Goal: Find specific page/section: Find specific page/section

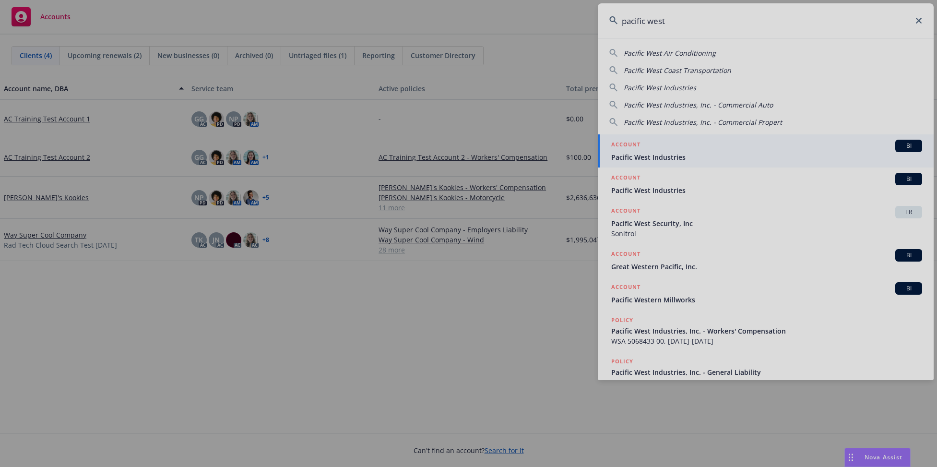
type input "pacific west"
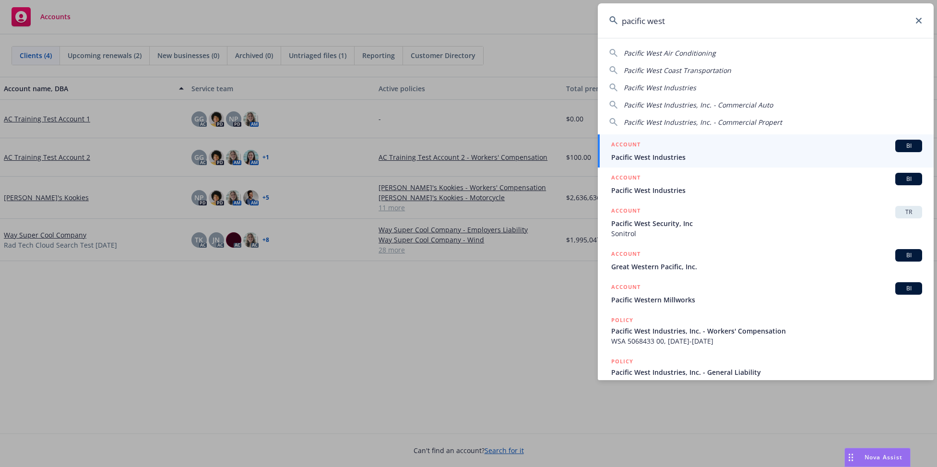
click at [706, 152] on span "Pacific West Industries" at bounding box center [766, 157] width 311 height 10
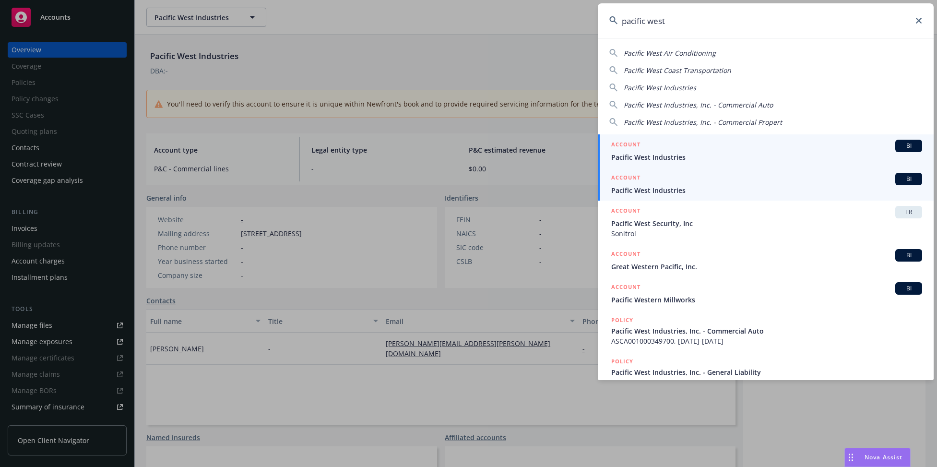
type input "pacific west"
click at [684, 189] on span "Pacific West Industries" at bounding box center [766, 190] width 311 height 10
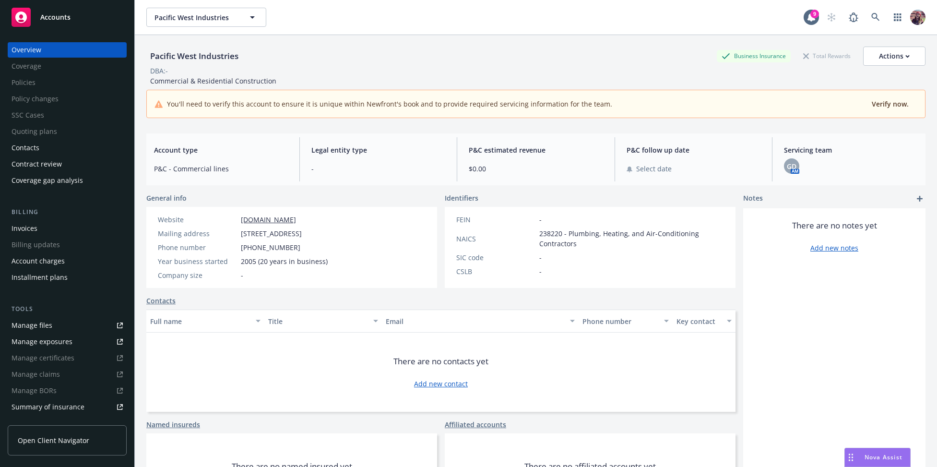
click at [402, 59] on div "Pacific West Industries Business Insurance Total Rewards Actions" at bounding box center [535, 56] width 779 height 19
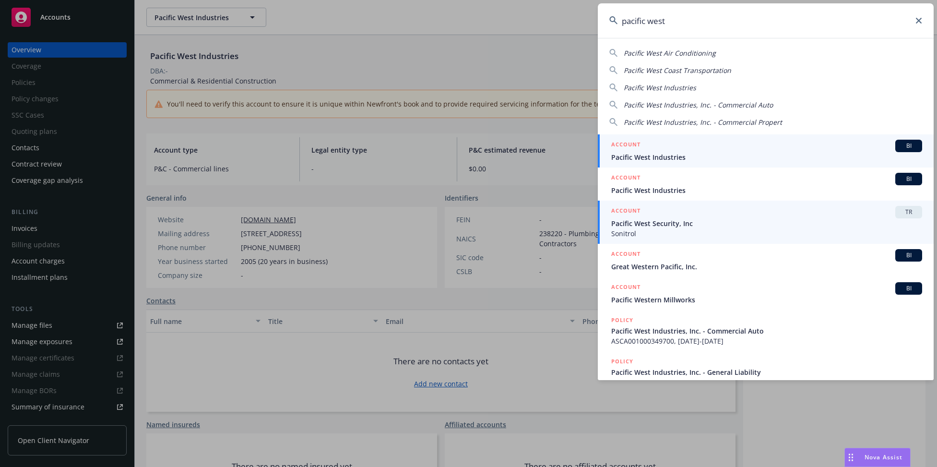
type input "pacific west"
click at [666, 223] on span "Pacific West Security, Inc" at bounding box center [766, 223] width 311 height 10
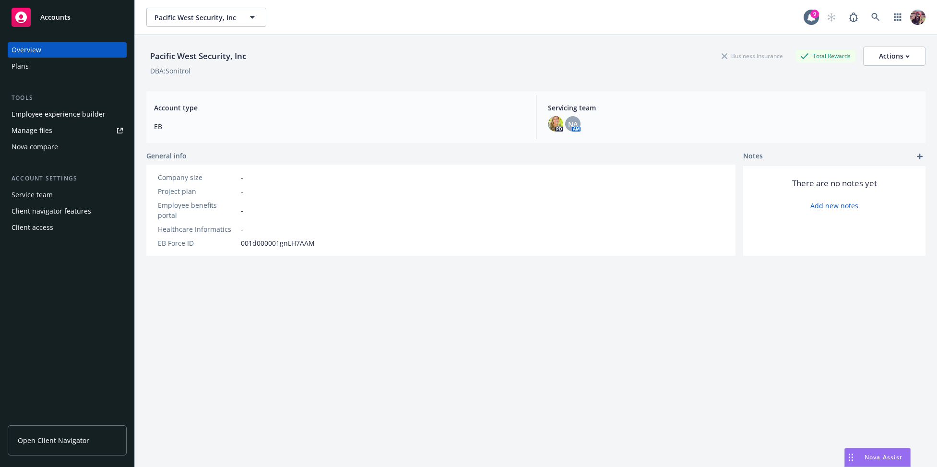
click at [390, 50] on div "Pacific West Security, Inc Business Insurance Total Rewards Actions" at bounding box center [535, 56] width 779 height 19
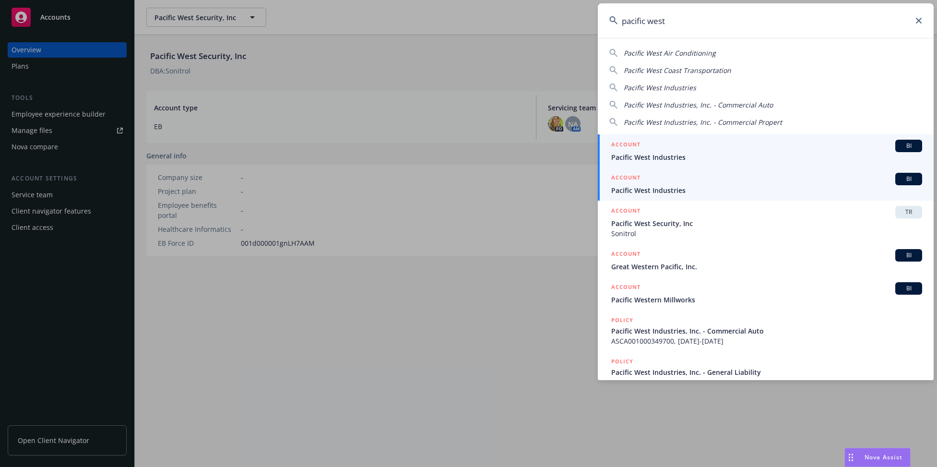
type input "pacific west"
click at [619, 178] on h5 "ACCOUNT" at bounding box center [625, 179] width 29 height 12
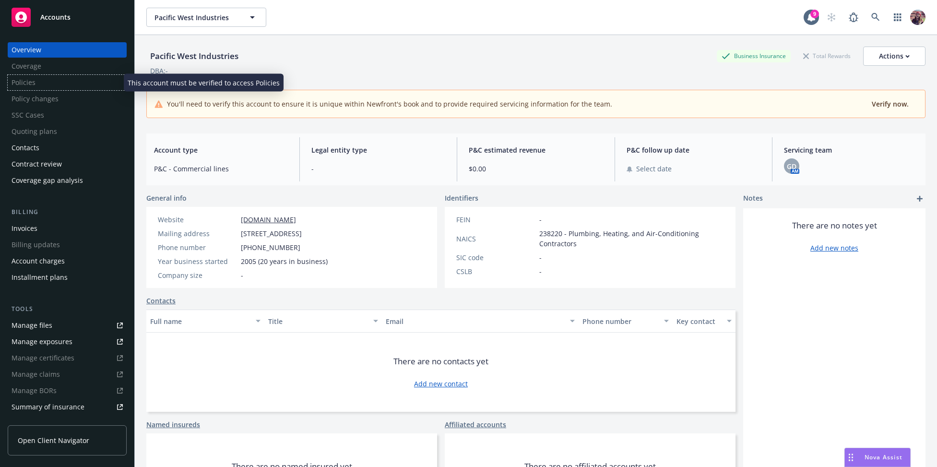
click at [49, 83] on div "Policies" at bounding box center [67, 82] width 119 height 15
click at [456, 42] on div "Pacific West Industries Business Insurance Total Rewards Actions DBA: - Commerc…" at bounding box center [535, 80] width 779 height 91
click at [425, 58] on div "Pacific West Industries Business Insurance Total Rewards Actions" at bounding box center [535, 56] width 779 height 19
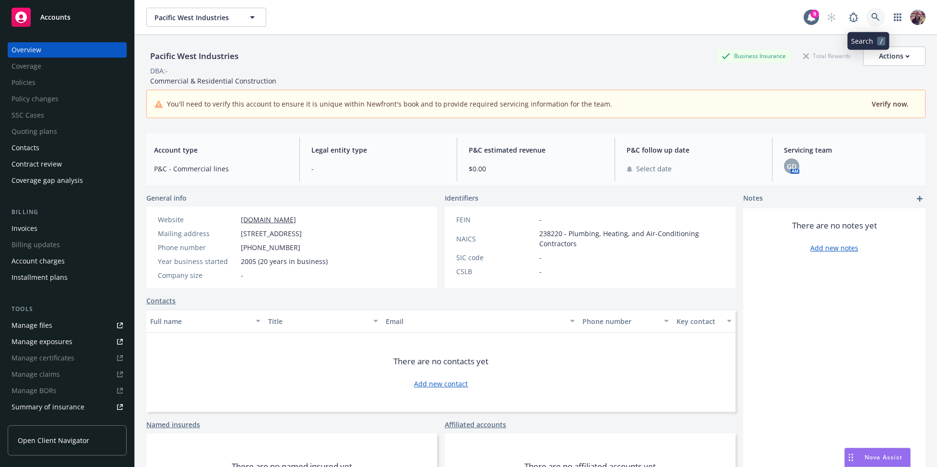
click at [871, 17] on icon at bounding box center [875, 17] width 8 height 8
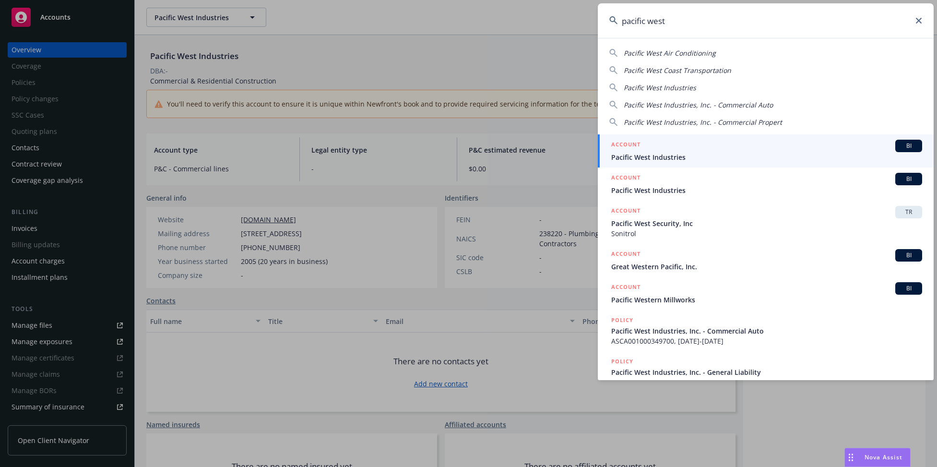
type input "pacific west"
click at [689, 155] on span "Pacific West Industries" at bounding box center [766, 157] width 311 height 10
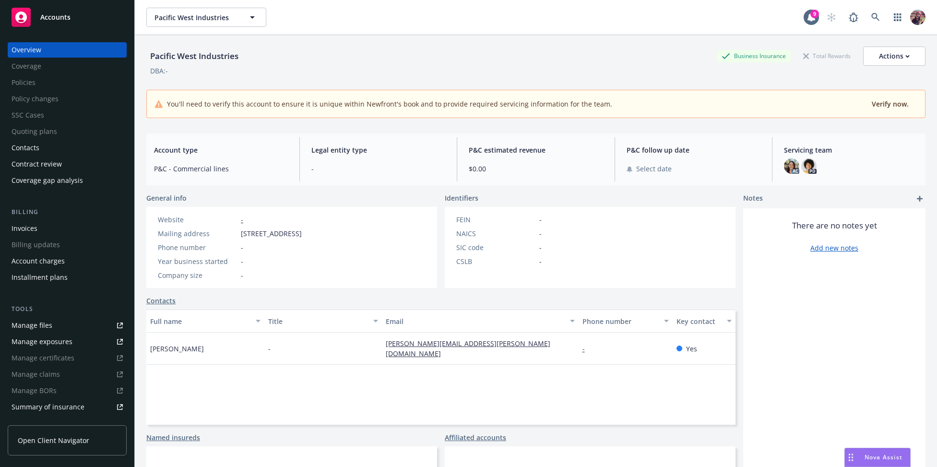
click at [532, 49] on div "Pacific West Industries Business Insurance Total Rewards Actions" at bounding box center [535, 56] width 779 height 19
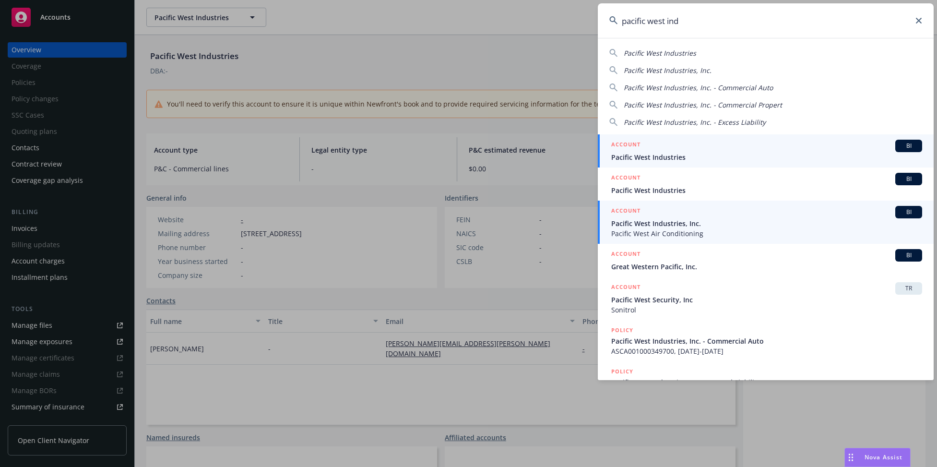
type input "pacific west ind"
click at [656, 236] on span "Pacific West Air Conditioning" at bounding box center [766, 233] width 311 height 10
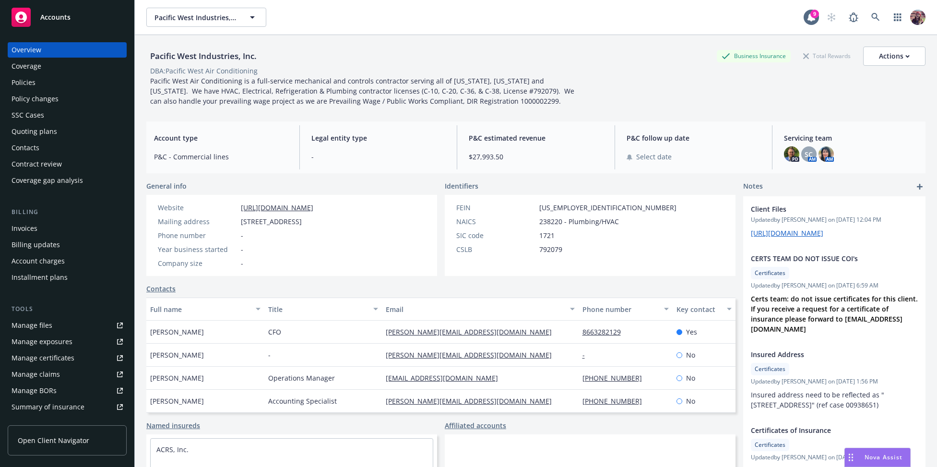
click at [30, 82] on div "Policies" at bounding box center [24, 82] width 24 height 15
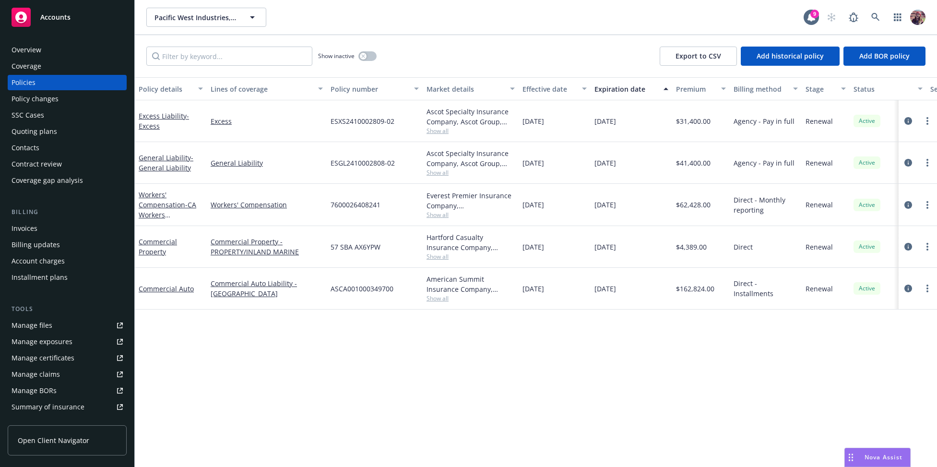
click at [422, 30] on div "Pacific West Industries, Inc. Pacific West Industries, Inc. 9" at bounding box center [536, 17] width 802 height 35
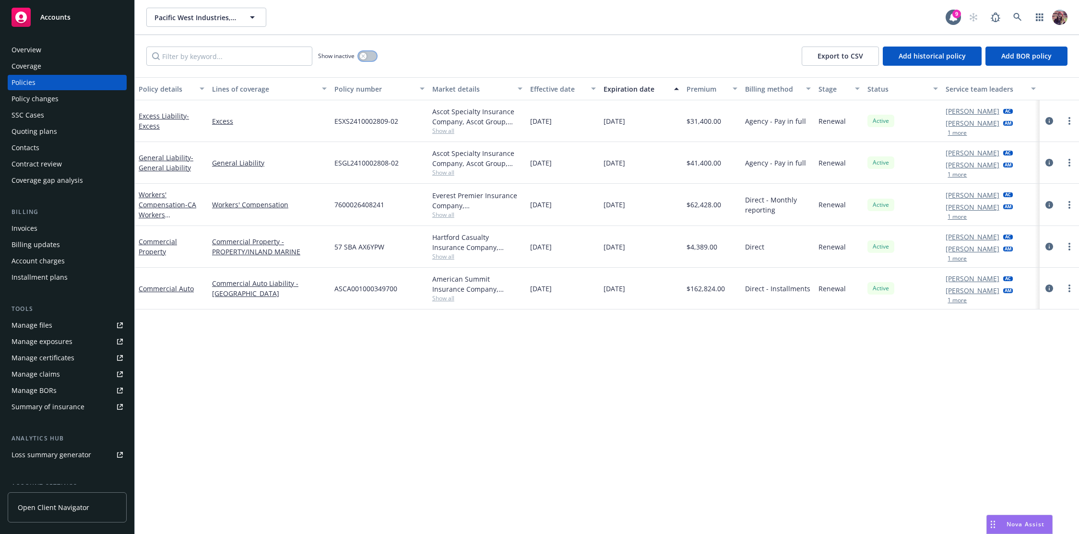
click at [364, 54] on icon "button" at bounding box center [363, 56] width 4 height 4
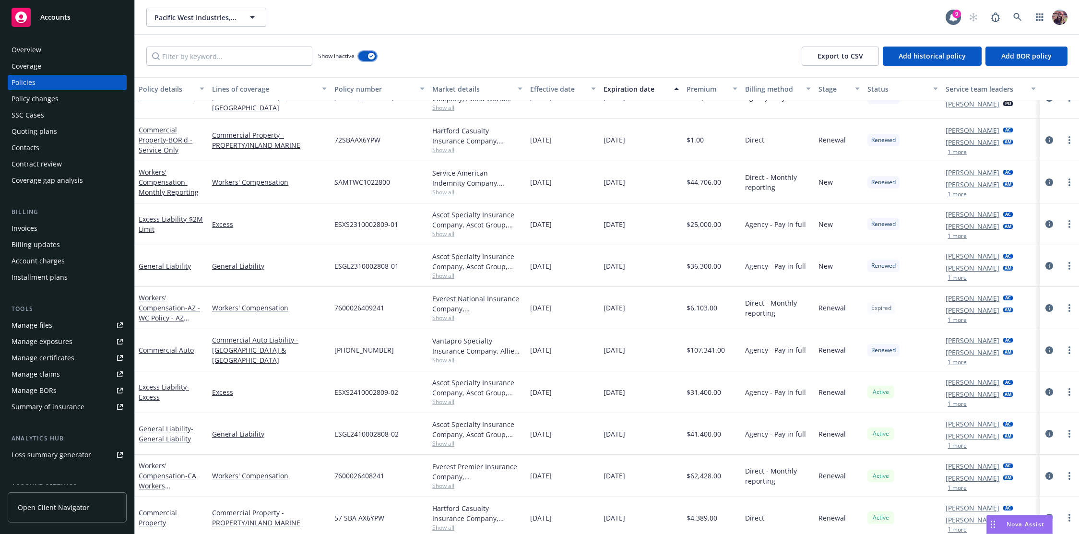
scroll to position [605, 0]
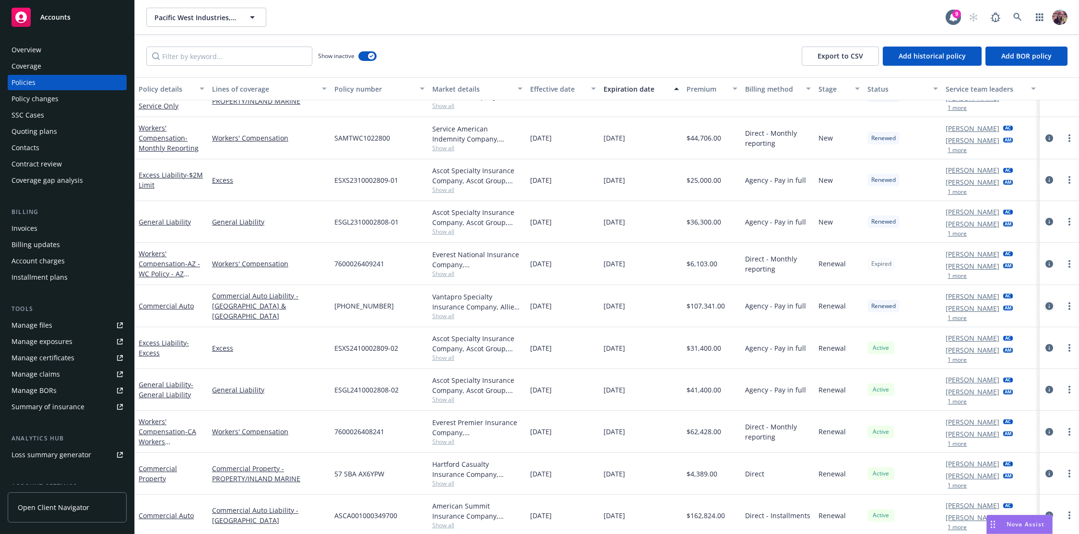
click at [937, 302] on icon "circleInformation" at bounding box center [1050, 306] width 8 height 8
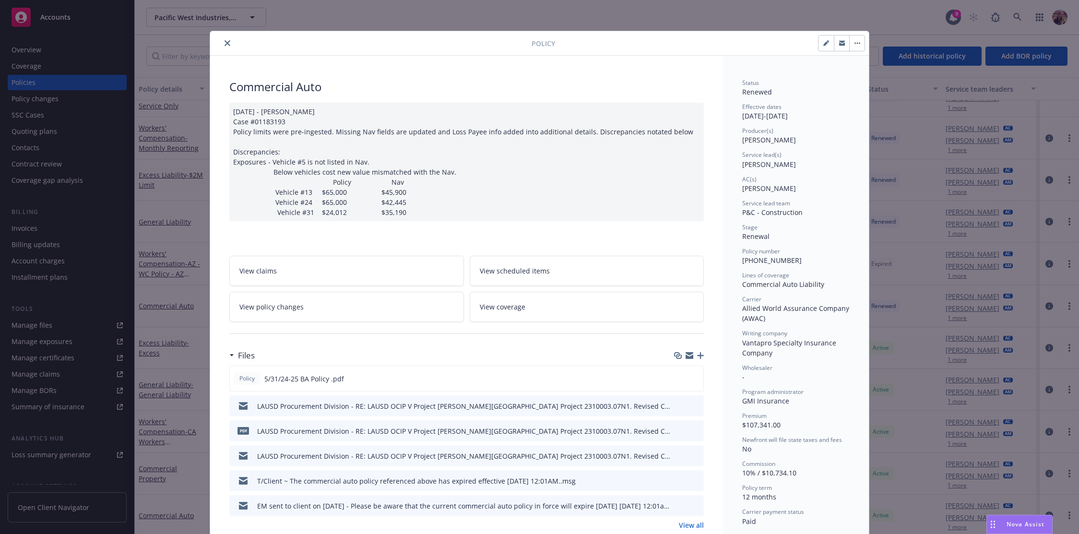
click at [216, 41] on div at bounding box center [373, 43] width 318 height 12
click at [222, 42] on button "close" at bounding box center [228, 43] width 12 height 12
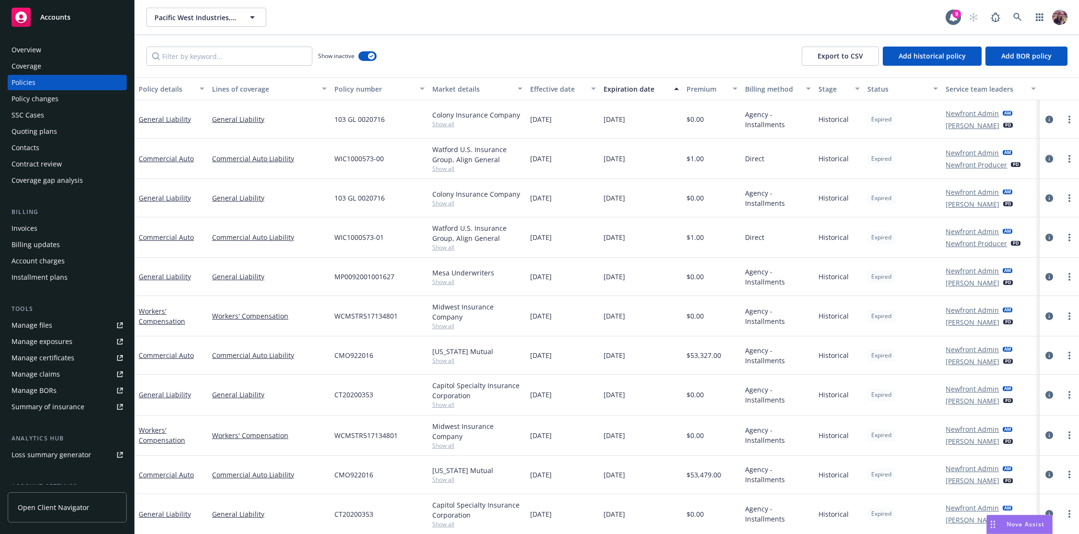
click at [937, 159] on icon "circleInformation" at bounding box center [1050, 159] width 8 height 8
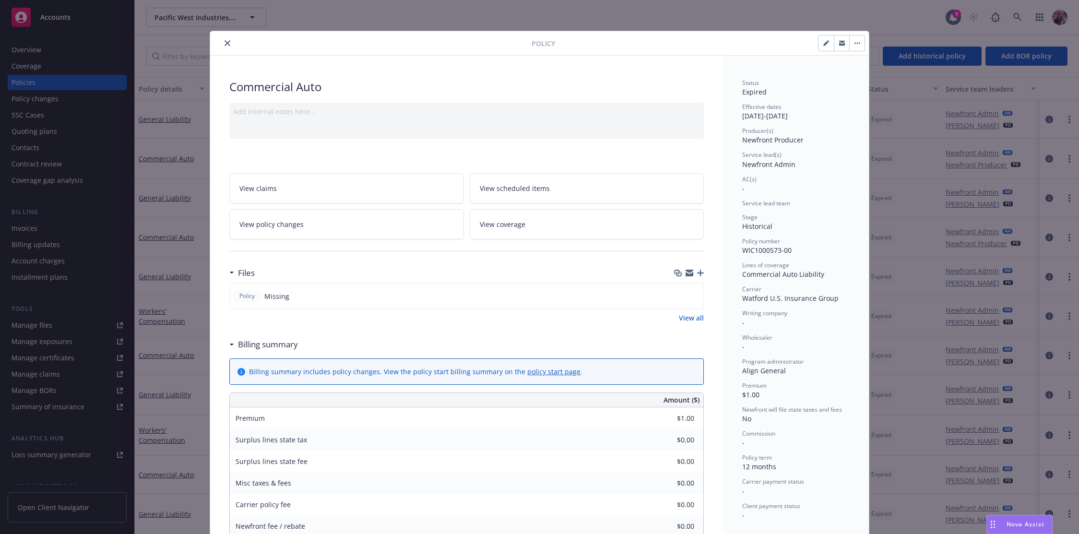
click at [225, 43] on icon "close" at bounding box center [228, 43] width 6 height 6
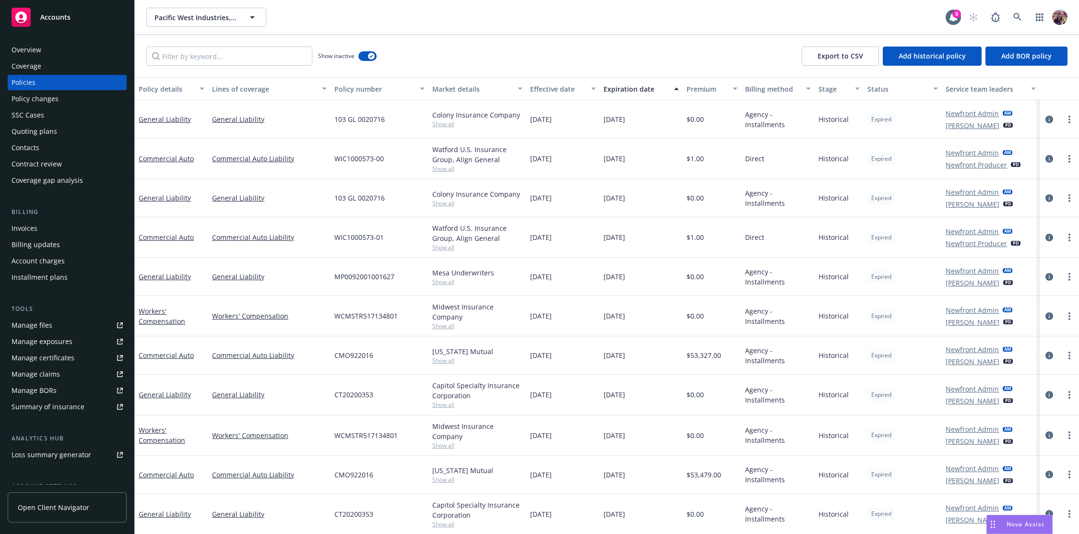
click at [10, 51] on link "Overview" at bounding box center [67, 49] width 119 height 15
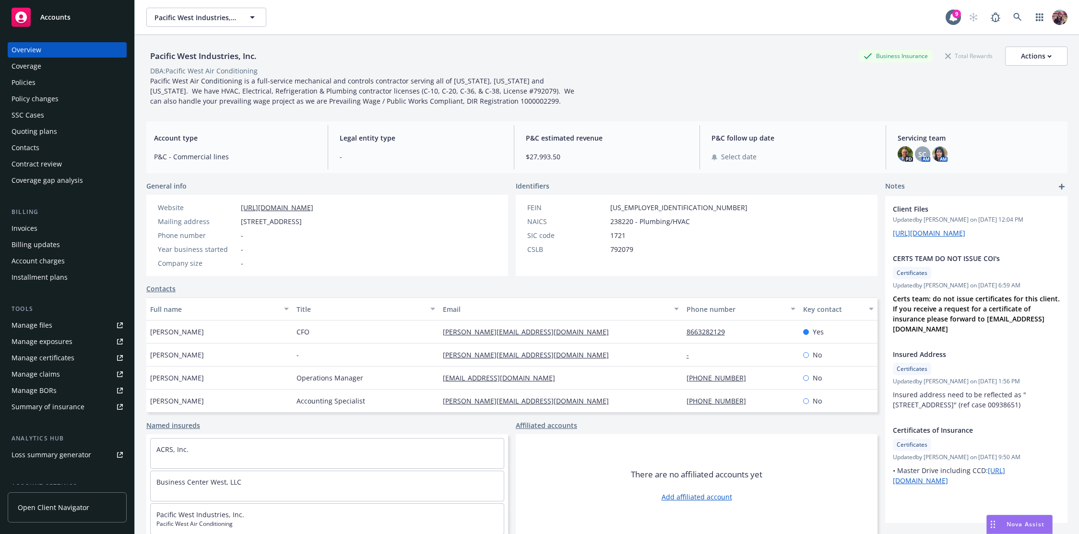
click at [349, 42] on div "Pacific West Industries, Inc. Business Insurance Total Rewards Actions DBA: Pac…" at bounding box center [606, 74] width 921 height 79
